Goal: Information Seeking & Learning: Learn about a topic

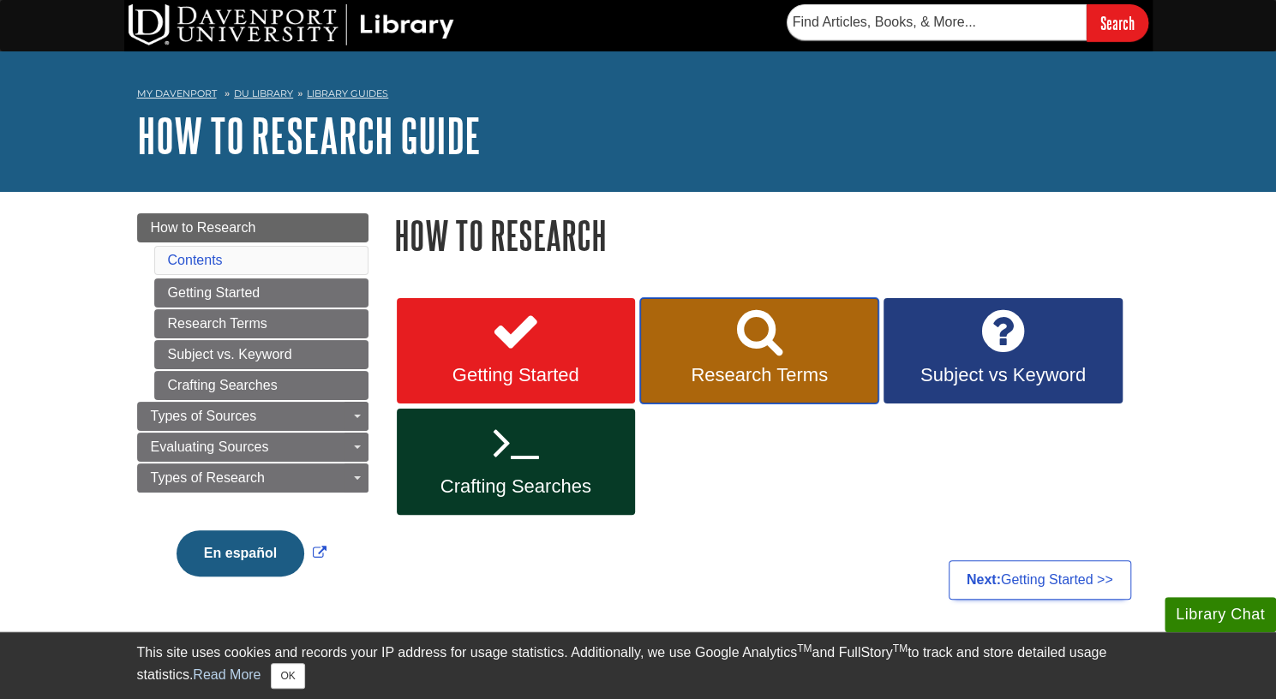
click at [847, 342] on link "Research Terms" at bounding box center [759, 351] width 238 height 106
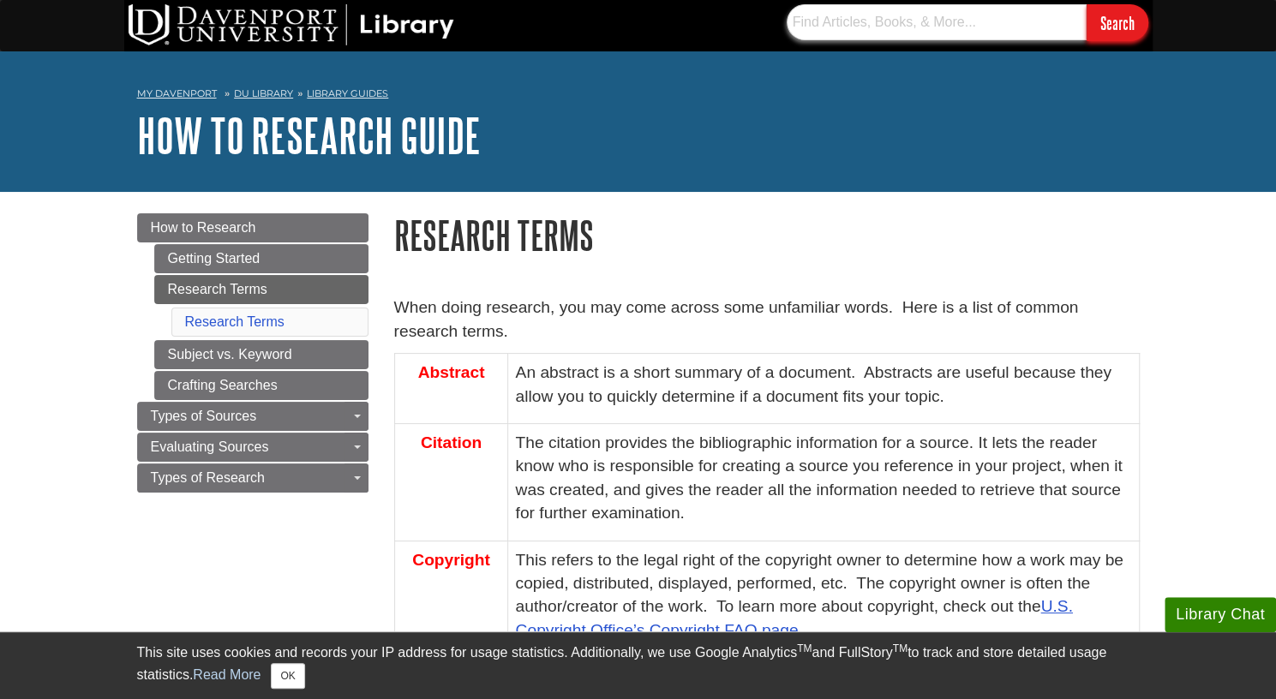
click at [963, 30] on input "text" at bounding box center [937, 22] width 300 height 36
type input "S"
type input "muslim Americans"
click at [1087, 4] on input "Search" at bounding box center [1118, 22] width 62 height 37
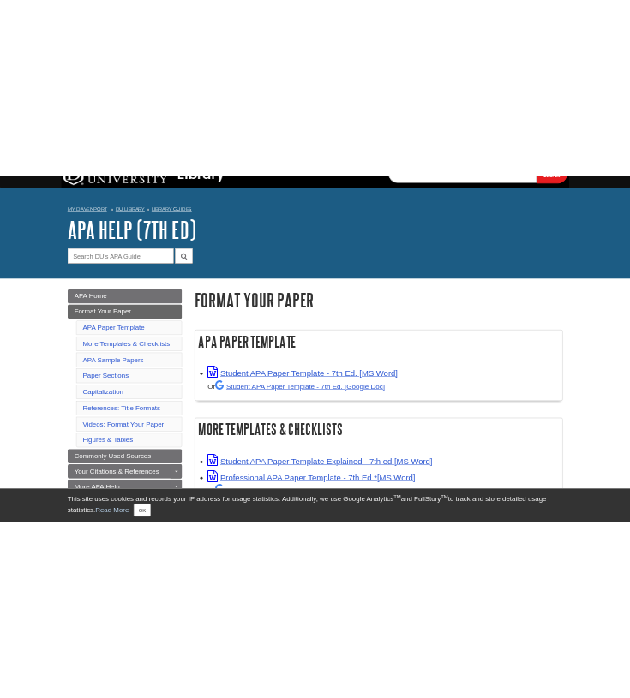
scroll to position [29, 0]
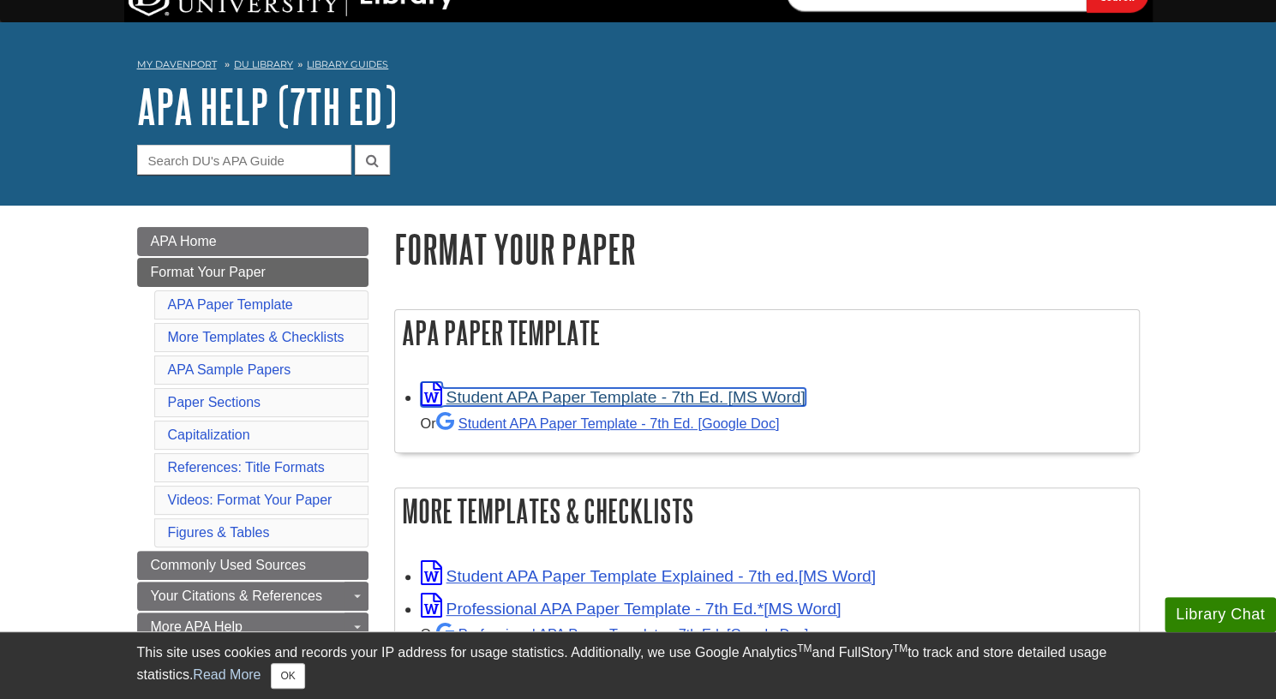
click at [660, 397] on link "Student APA Paper Template - 7th Ed. [MS Word]" at bounding box center [613, 397] width 385 height 18
click at [514, 81] on h1 "APA Help (7th Ed)" at bounding box center [638, 106] width 1003 height 51
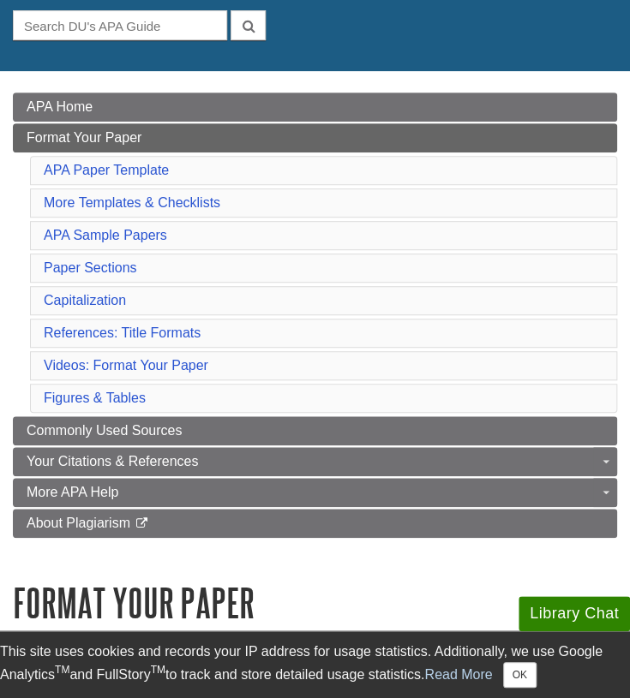
scroll to position [161, 0]
